Goal: Obtain resource: Download file/media

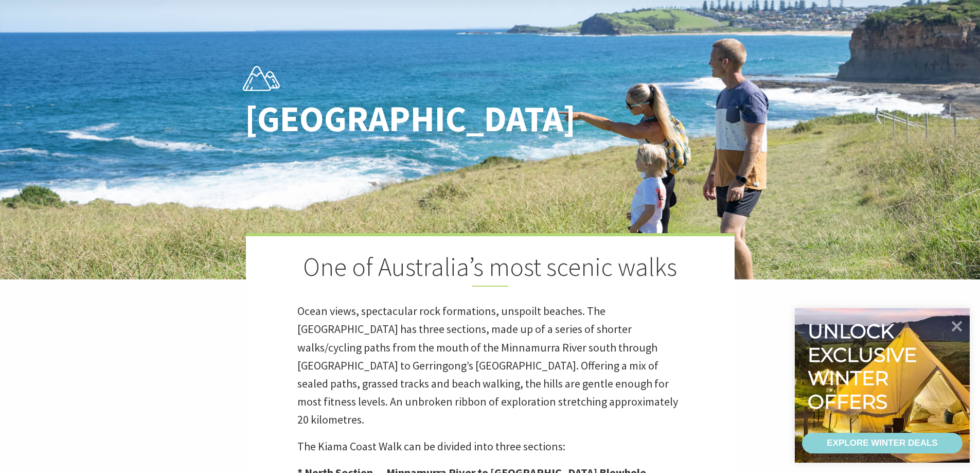
scroll to position [206, 0]
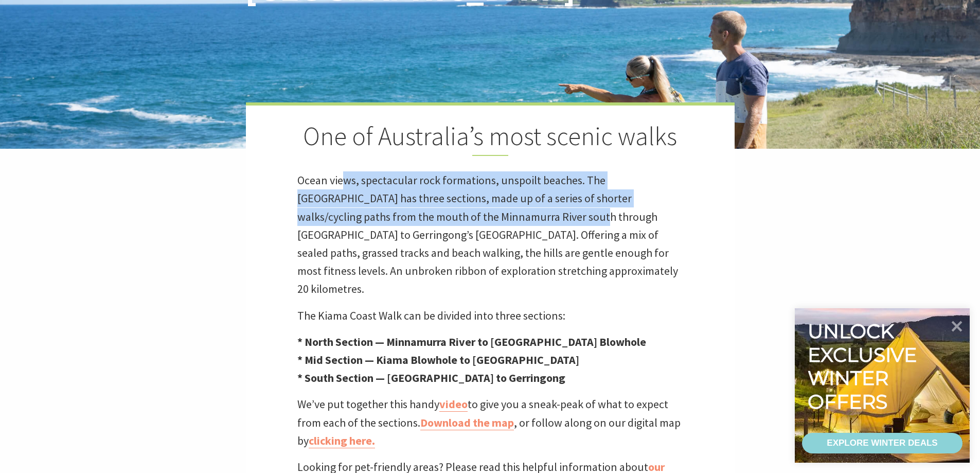
drag, startPoint x: 346, startPoint y: 184, endPoint x: 500, endPoint y: 210, distance: 156.5
click at [499, 210] on p "Ocean views, spectacular rock formations, unspoilt beaches. The [GEOGRAPHIC_DAT…" at bounding box center [490, 234] width 386 height 127
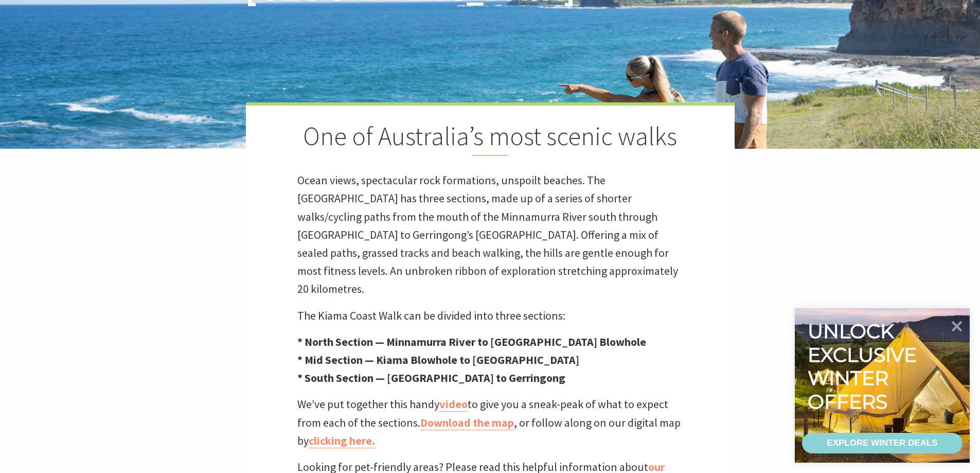
click at [582, 222] on p "Ocean views, spectacular rock formations, unspoilt beaches. The [GEOGRAPHIC_DAT…" at bounding box center [490, 234] width 386 height 127
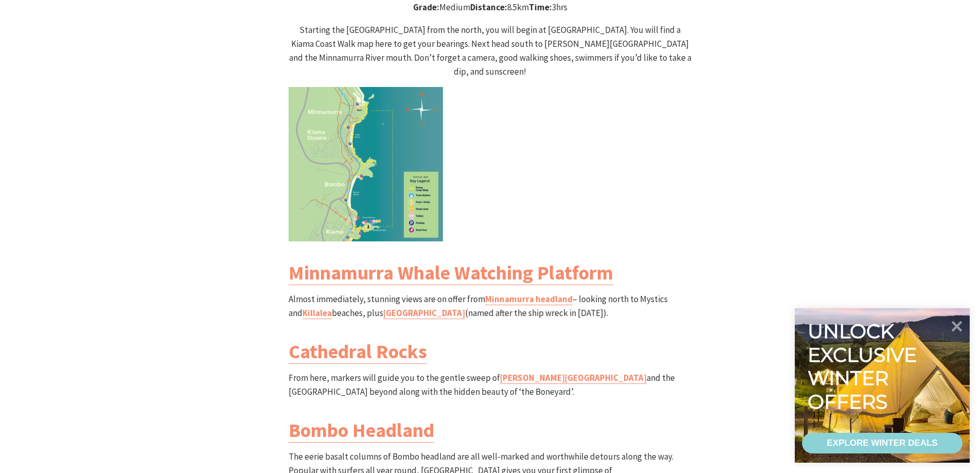
scroll to position [1081, 0]
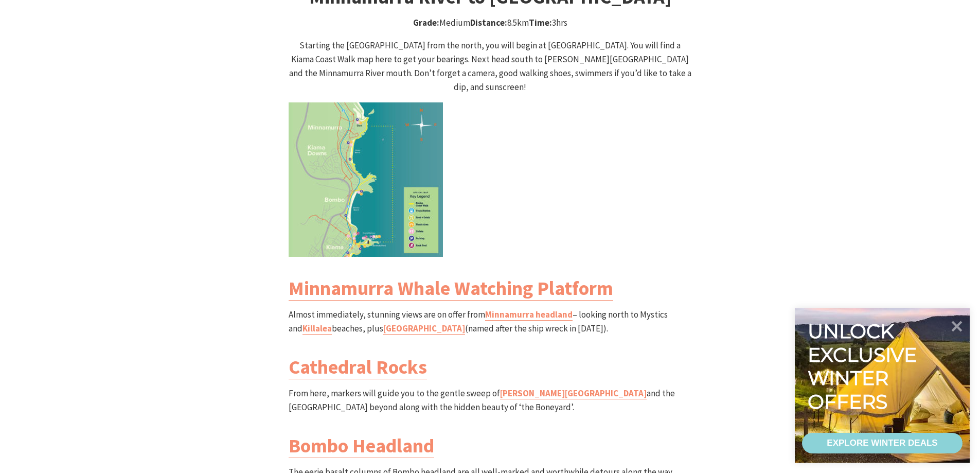
click at [390, 183] on img at bounding box center [366, 179] width 154 height 154
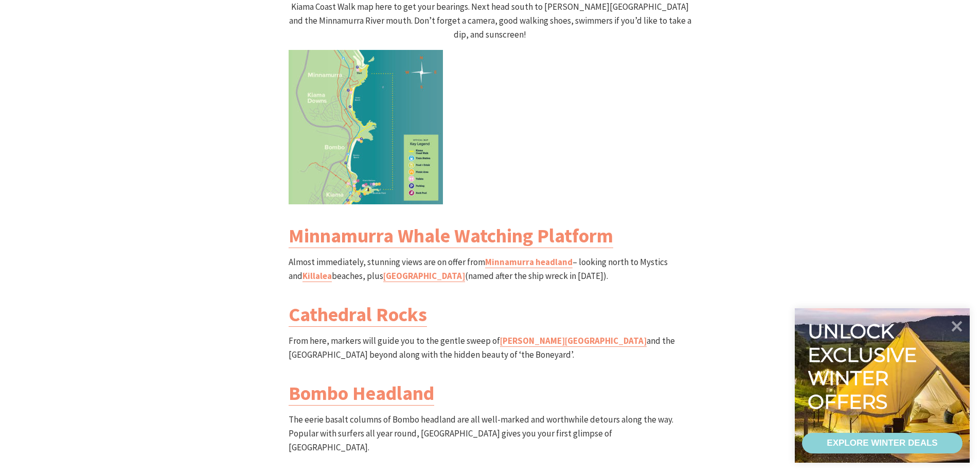
scroll to position [1235, 0]
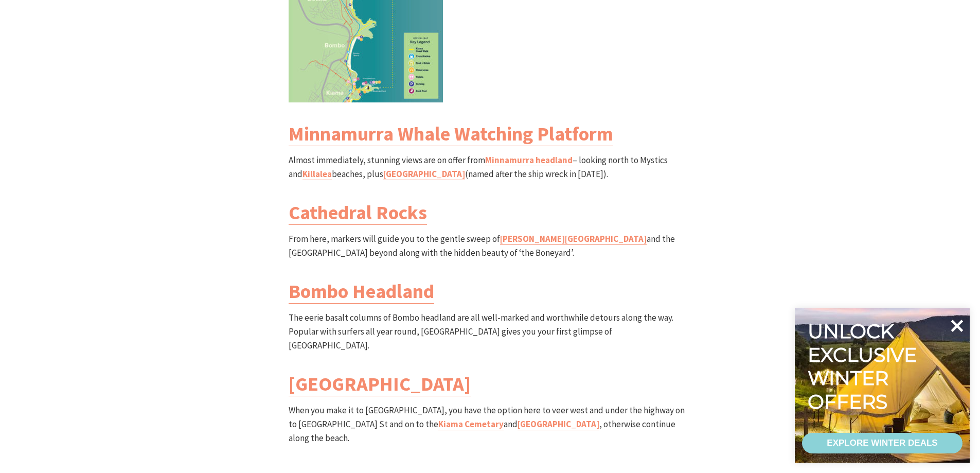
click at [955, 323] on icon at bounding box center [958, 326] width 12 height 12
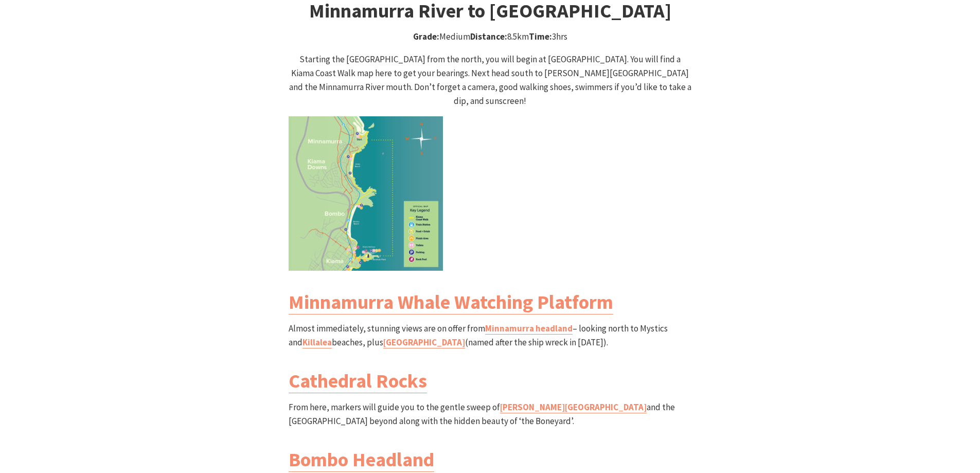
scroll to position [926, 0]
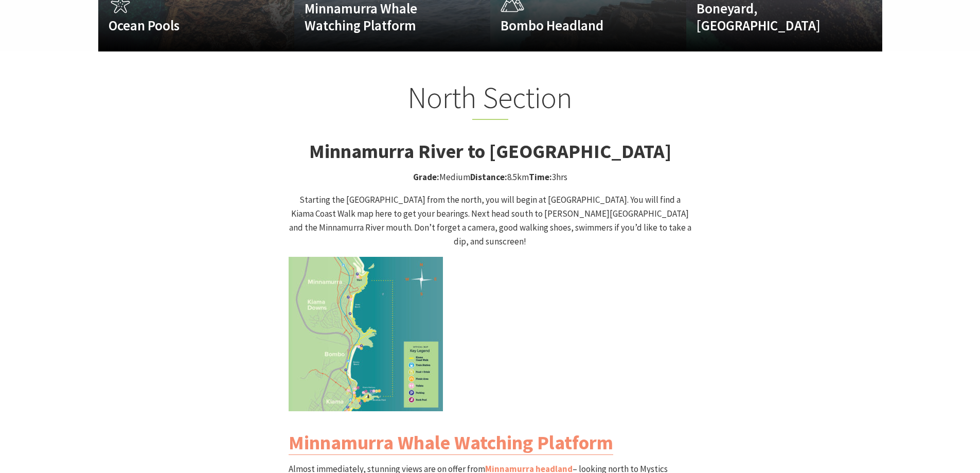
click at [375, 257] on img at bounding box center [366, 334] width 154 height 154
click at [390, 319] on img at bounding box center [366, 334] width 154 height 154
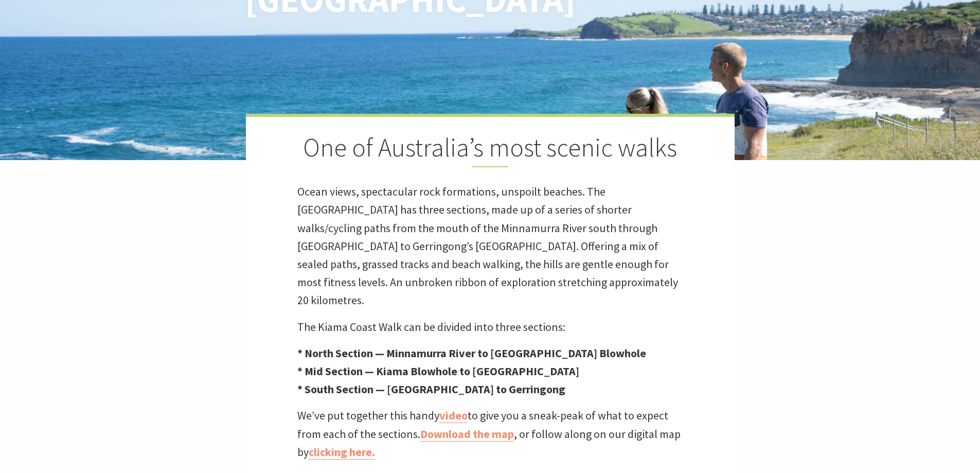
scroll to position [257, 0]
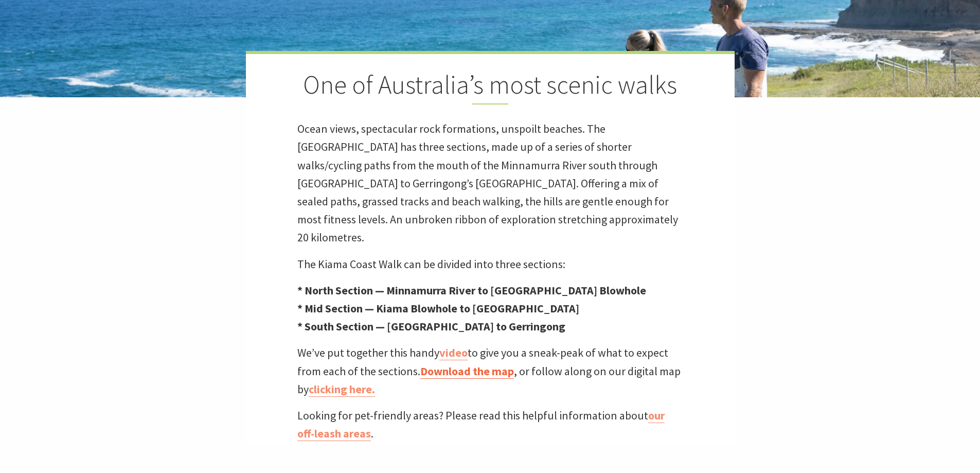
click at [476, 364] on link "Download the map" at bounding box center [467, 371] width 94 height 15
